Goal: Task Accomplishment & Management: Manage account settings

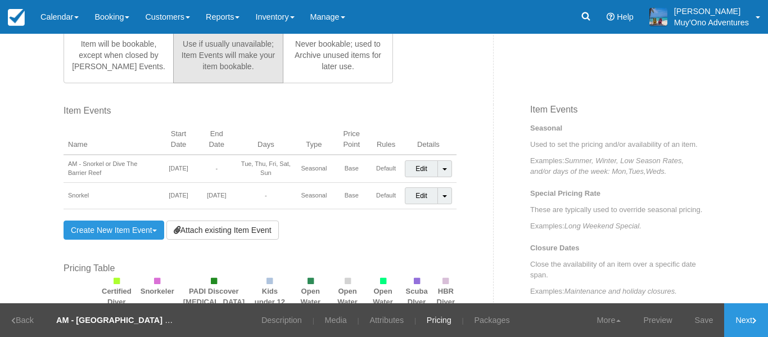
scroll to position [749, 0]
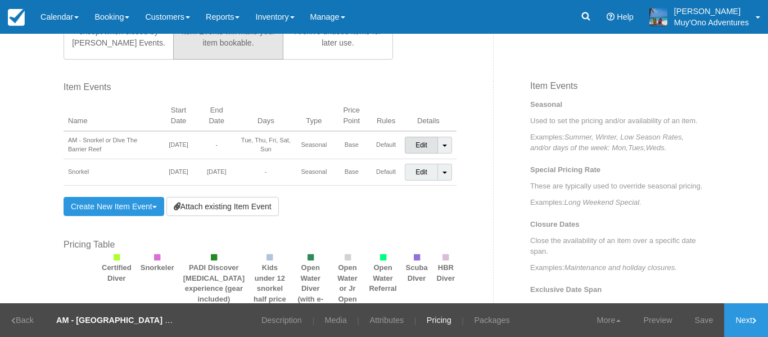
click at [409, 147] on link "Edit" at bounding box center [421, 145] width 33 height 17
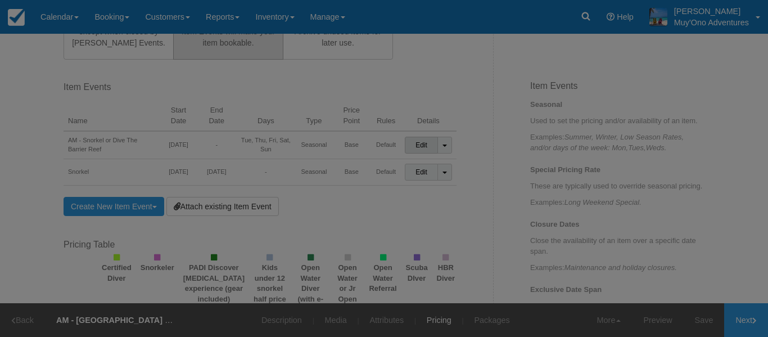
scroll to position [0, 0]
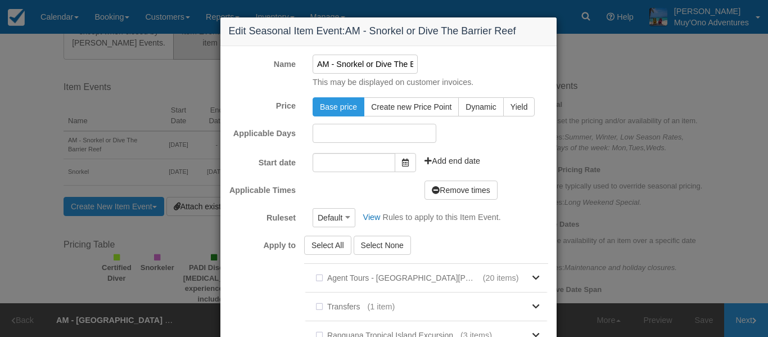
type input "[DATE]"
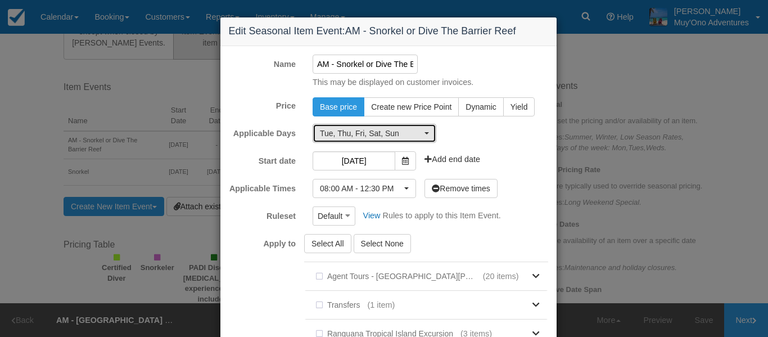
click at [424, 133] on span "button" at bounding box center [426, 133] width 4 height 2
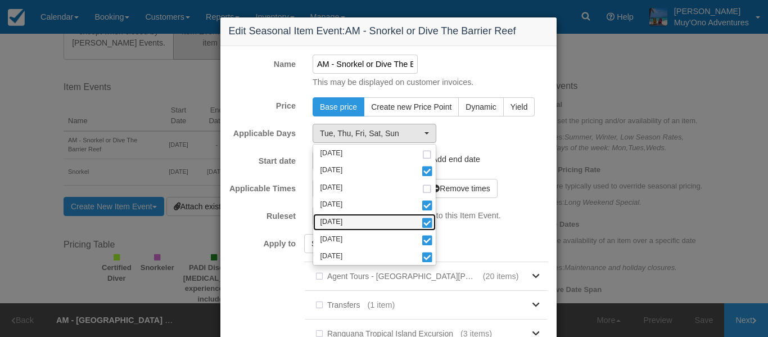
click at [352, 224] on link "[DATE]" at bounding box center [374, 222] width 123 height 17
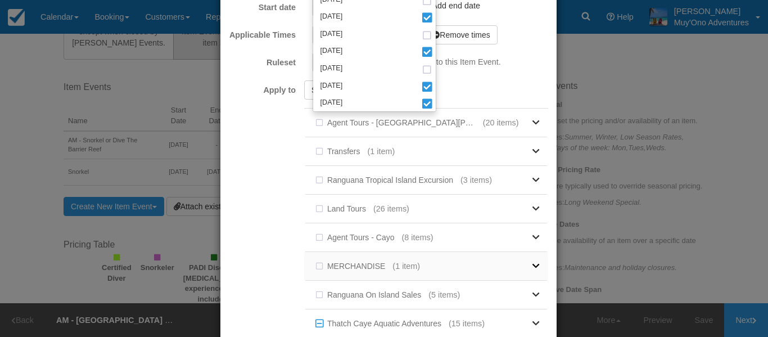
scroll to position [228, 0]
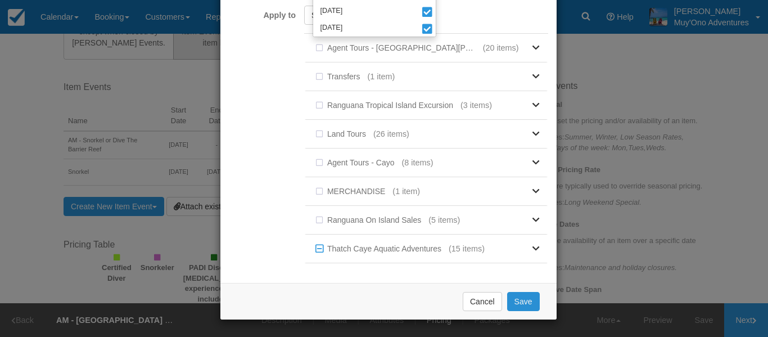
click at [516, 303] on button "Save" at bounding box center [523, 301] width 33 height 19
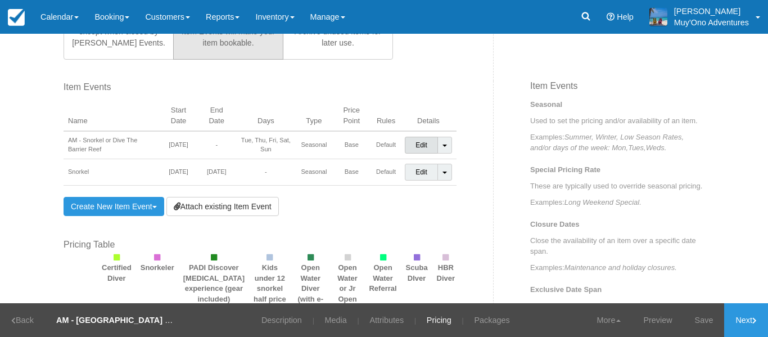
click at [411, 145] on link "Edit" at bounding box center [421, 145] width 33 height 17
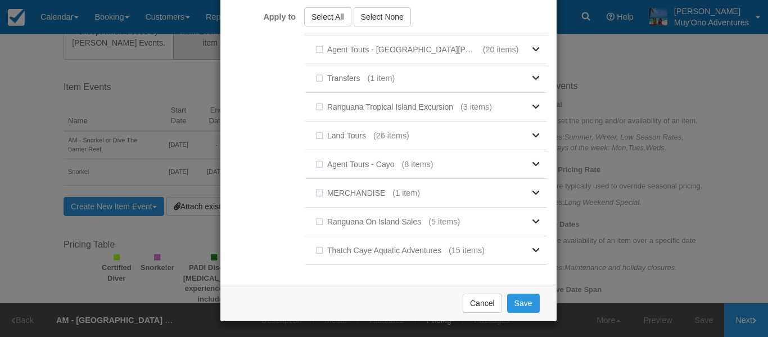
scroll to position [0, 0]
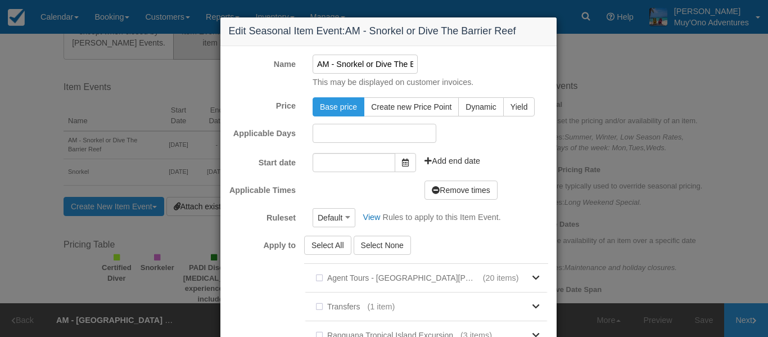
type input "[DATE]"
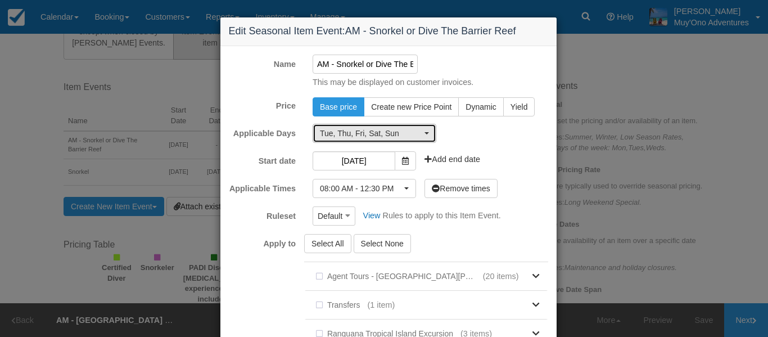
click at [420, 135] on button "Tue, Thu, Fri, Sat, Sun" at bounding box center [374, 133] width 124 height 19
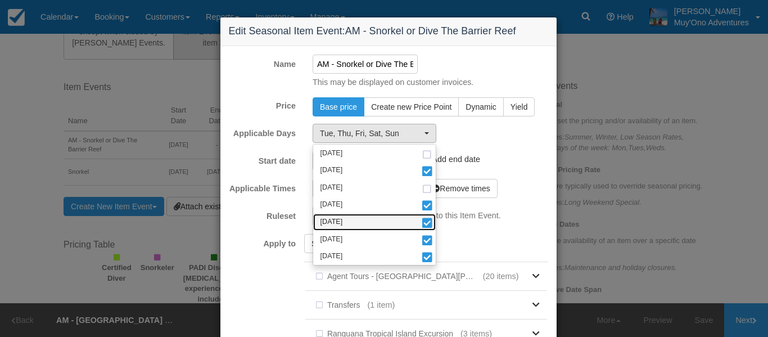
click at [421, 220] on span at bounding box center [427, 224] width 12 height 8
click at [520, 214] on div "Default Default Allow Multiple dates Start day of week MLOS 3 BU [PERSON_NAME] …" at bounding box center [430, 215] width 252 height 19
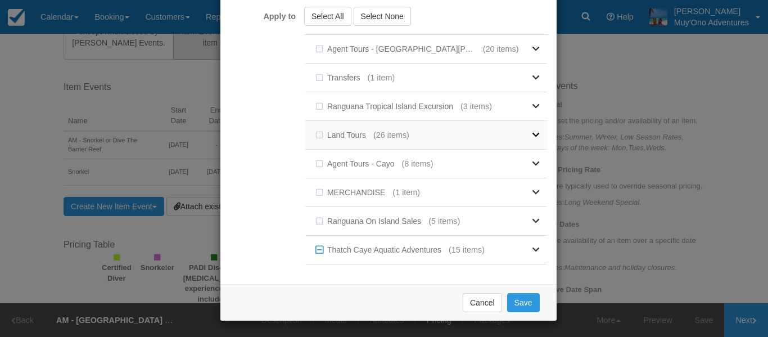
scroll to position [228, 0]
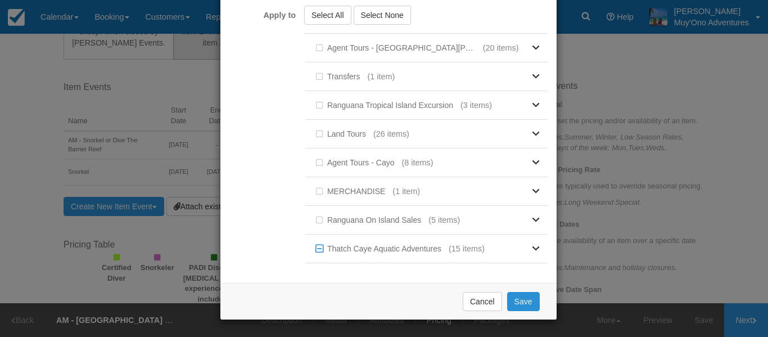
click at [519, 298] on button "Save" at bounding box center [523, 301] width 33 height 19
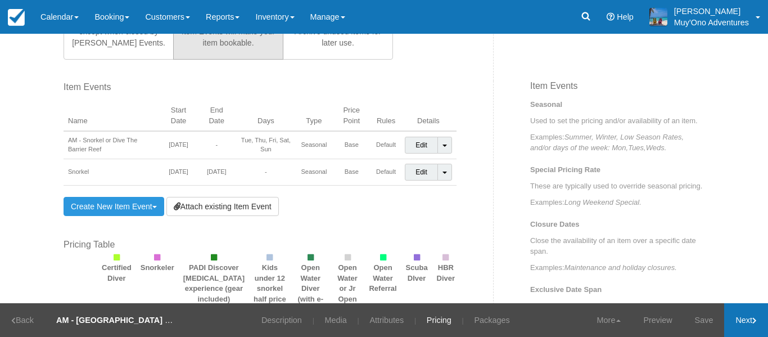
click at [732, 321] on link "Next" at bounding box center [746, 320] width 44 height 34
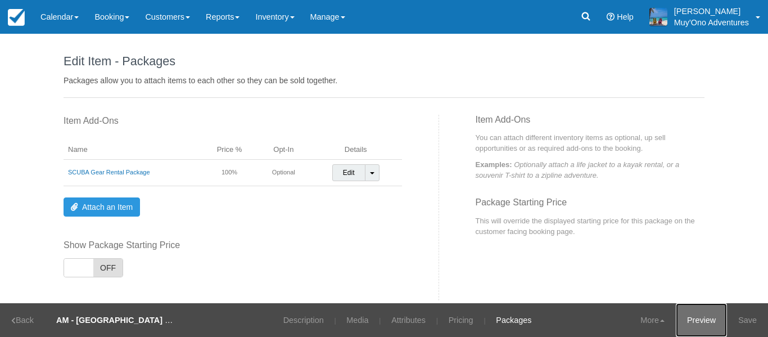
click at [702, 322] on link "Preview" at bounding box center [701, 320] width 51 height 34
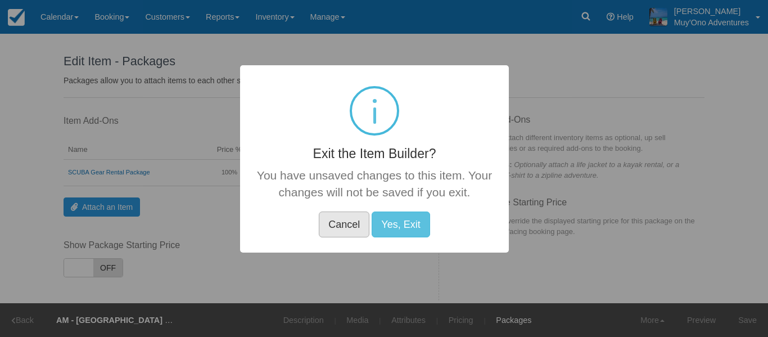
click at [353, 222] on button "Cancel" at bounding box center [344, 224] width 51 height 26
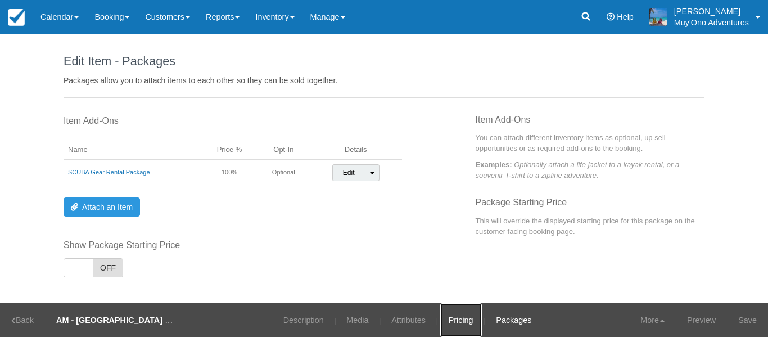
click at [461, 322] on link "Pricing" at bounding box center [461, 320] width 42 height 34
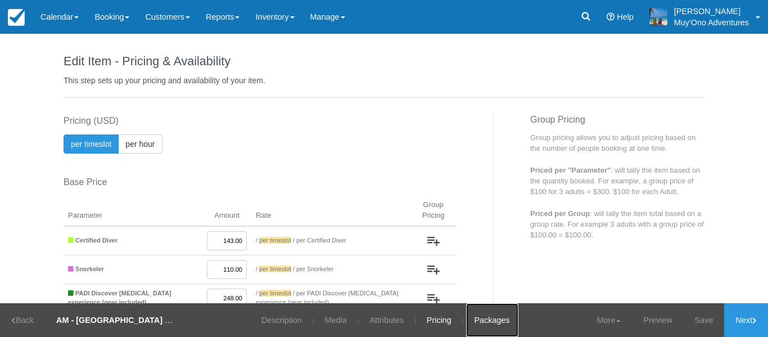
click at [493, 316] on link "Packages" at bounding box center [492, 320] width 52 height 34
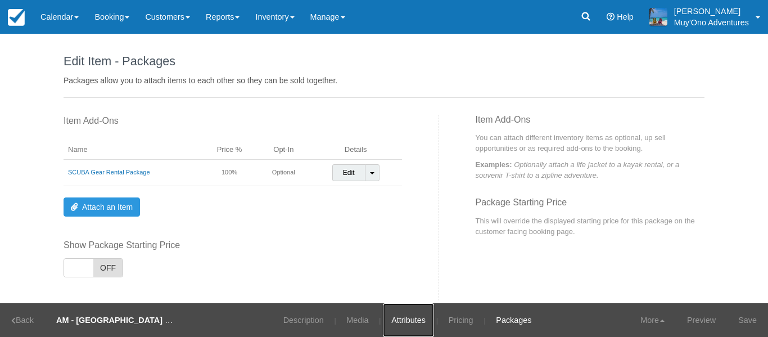
click at [413, 320] on link "Attributes" at bounding box center [408, 320] width 51 height 34
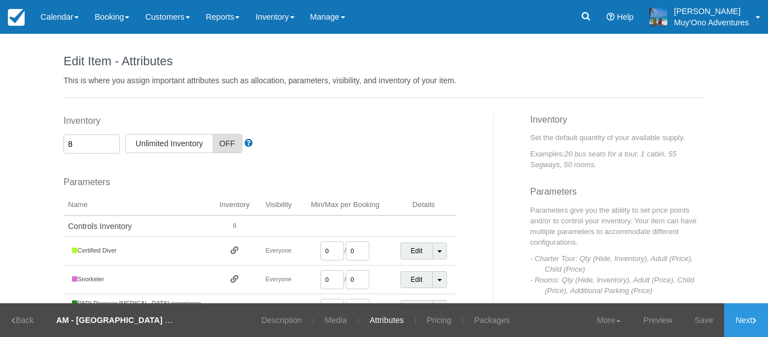
click at [462, 321] on li "Pricing" at bounding box center [441, 320] width 46 height 34
click at [448, 320] on link "Pricing" at bounding box center [439, 320] width 42 height 34
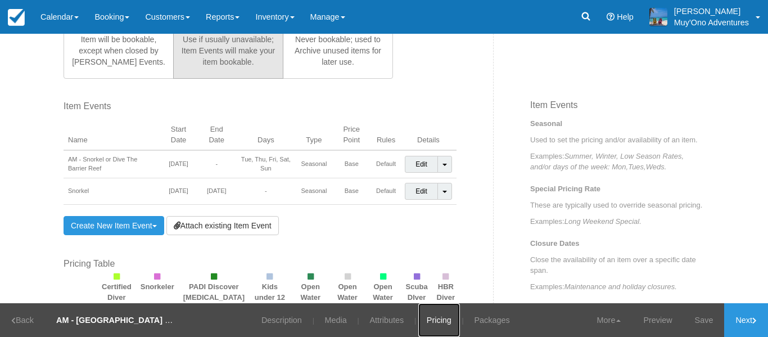
scroll to position [731, 0]
click at [444, 169] on link "Toggle Dropdown" at bounding box center [444, 163] width 15 height 17
click at [406, 165] on link "Edit" at bounding box center [421, 163] width 33 height 17
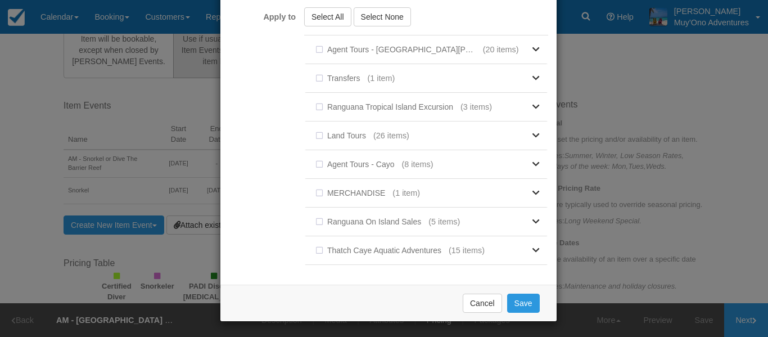
scroll to position [0, 0]
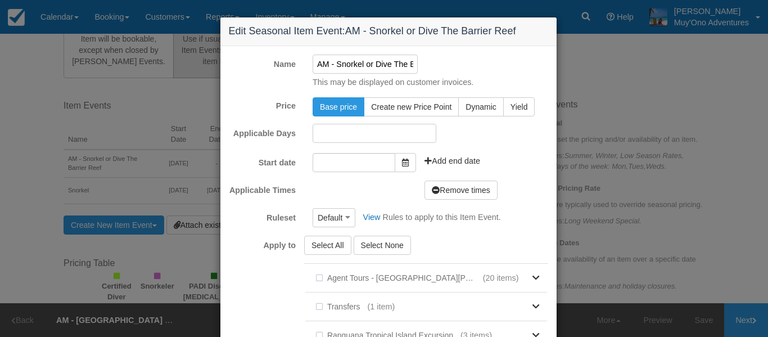
type input "[DATE]"
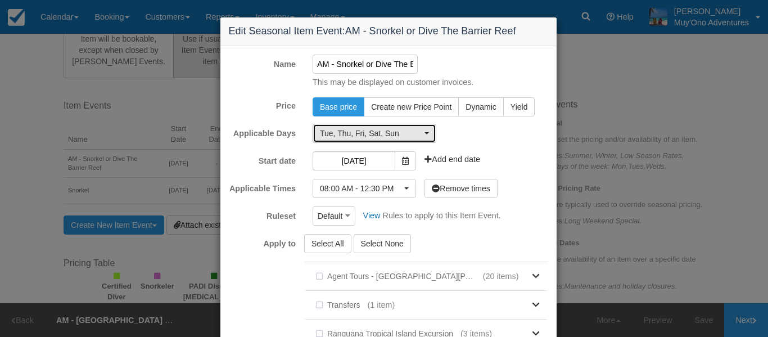
click at [424, 133] on span "button" at bounding box center [426, 133] width 4 height 2
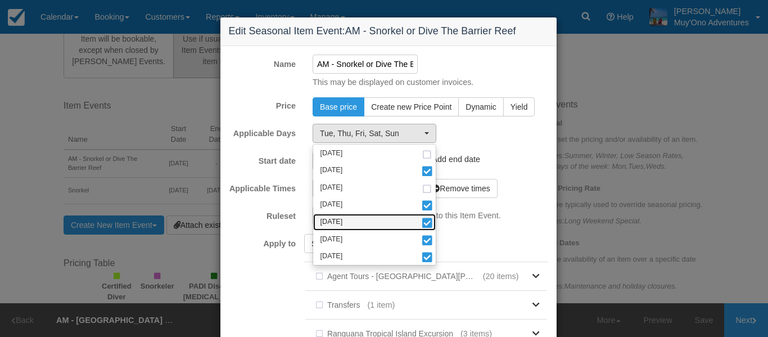
click at [424, 220] on span at bounding box center [427, 224] width 12 height 8
click at [506, 174] on form "Name AM - Snorkel or Dive The [GEOGRAPHIC_DATA] This may be displayed on custom…" at bounding box center [388, 279] width 319 height 448
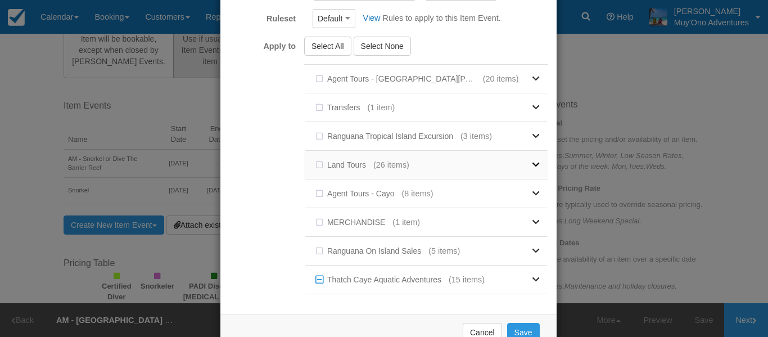
scroll to position [228, 0]
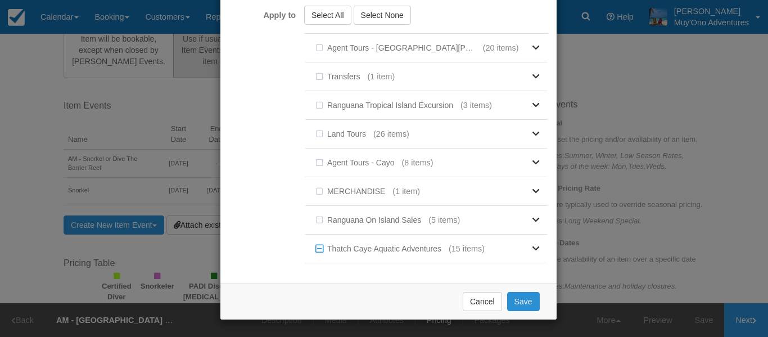
click at [515, 297] on button "Save" at bounding box center [523, 301] width 33 height 19
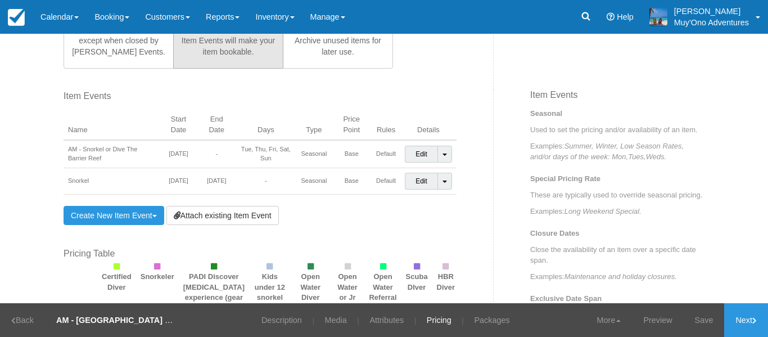
scroll to position [749, 0]
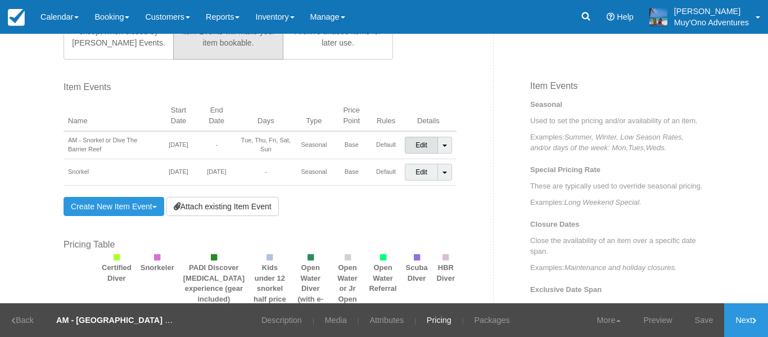
click at [412, 146] on link "Edit" at bounding box center [421, 145] width 33 height 17
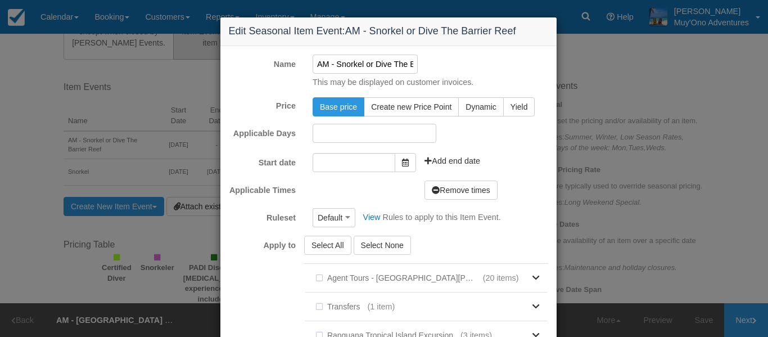
type input "[DATE]"
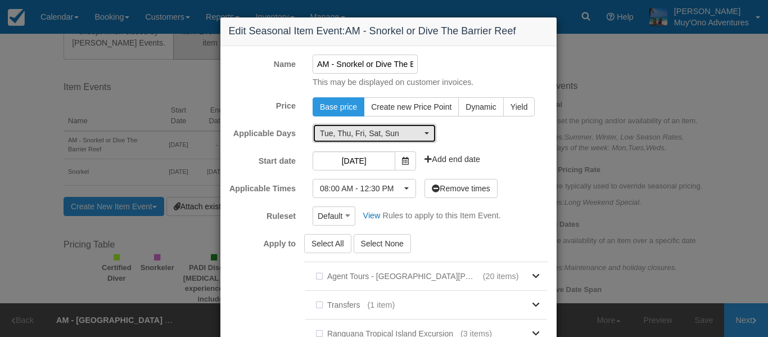
click at [400, 135] on span "Tue, Thu, Fri, Sat, Sun" at bounding box center [371, 133] width 102 height 11
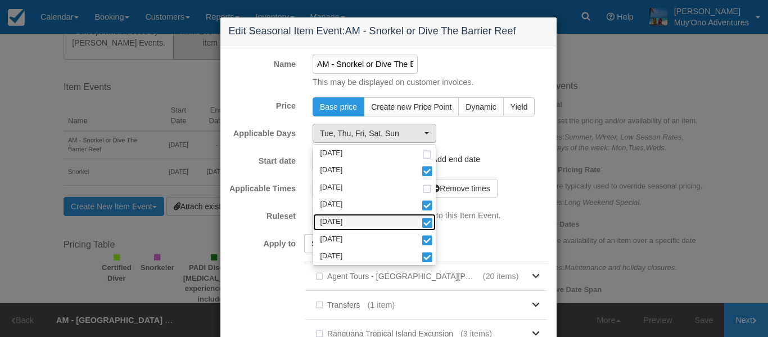
click at [416, 224] on link "[DATE]" at bounding box center [374, 222] width 123 height 17
click at [512, 214] on div "Default Default Allow Multiple dates Start day of week MLOS 3 BU [PERSON_NAME] …" at bounding box center [430, 215] width 252 height 19
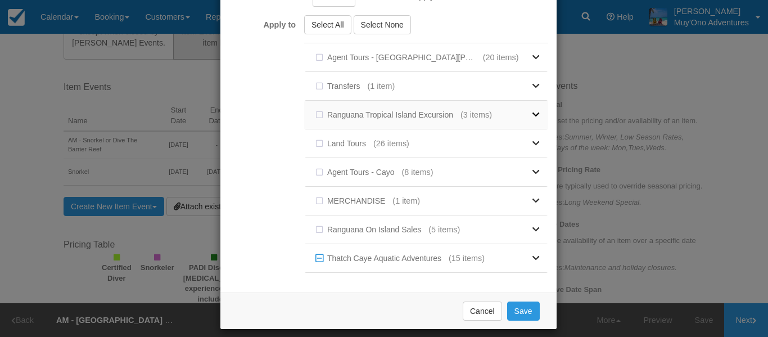
scroll to position [228, 0]
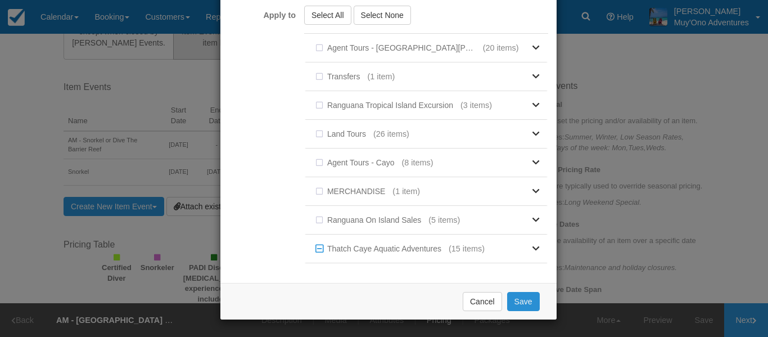
click at [520, 300] on button "Save" at bounding box center [523, 301] width 33 height 19
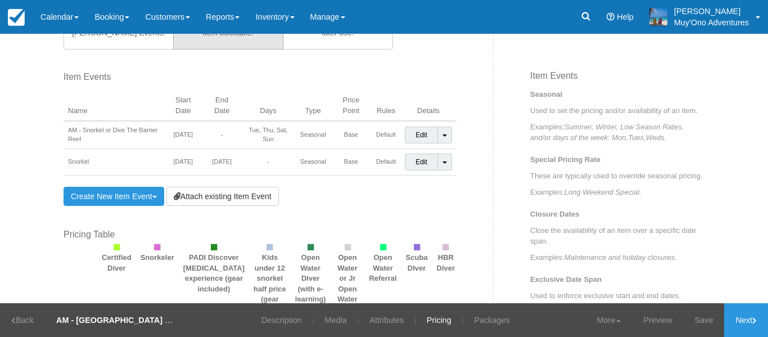
scroll to position [768, 0]
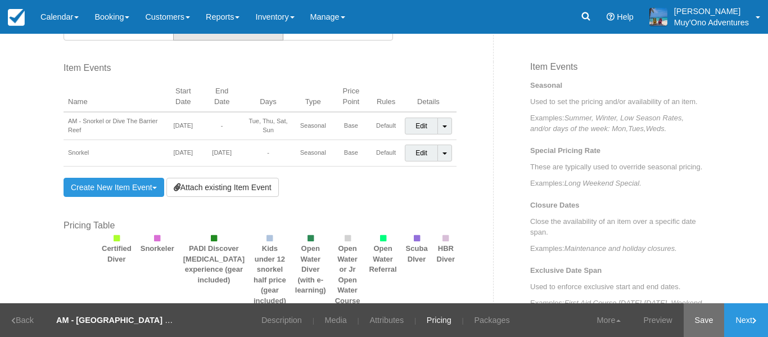
click at [702, 321] on link "Save" at bounding box center [703, 320] width 41 height 34
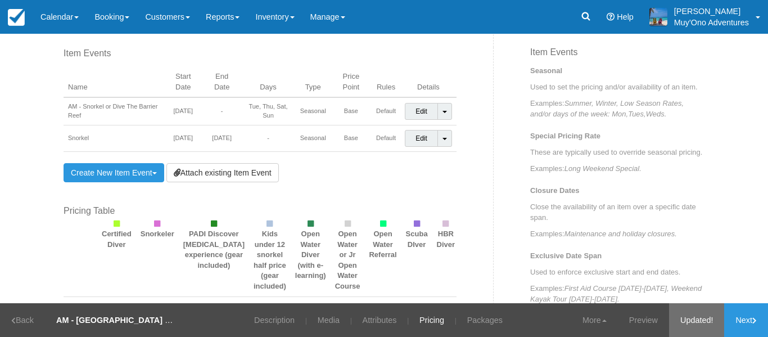
scroll to position [787, 0]
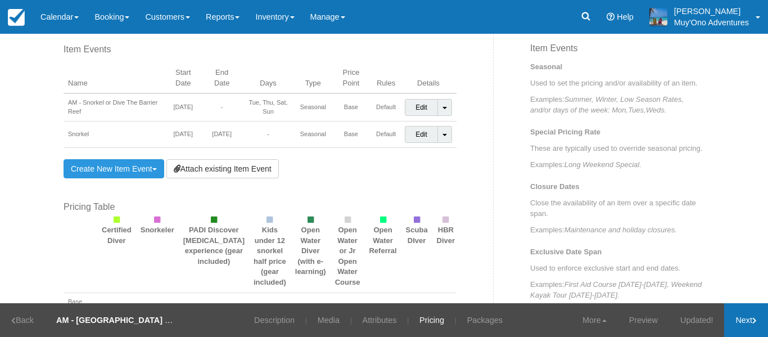
click at [744, 323] on link "Next" at bounding box center [746, 320] width 44 height 34
